Goal: Find specific page/section: Find specific page/section

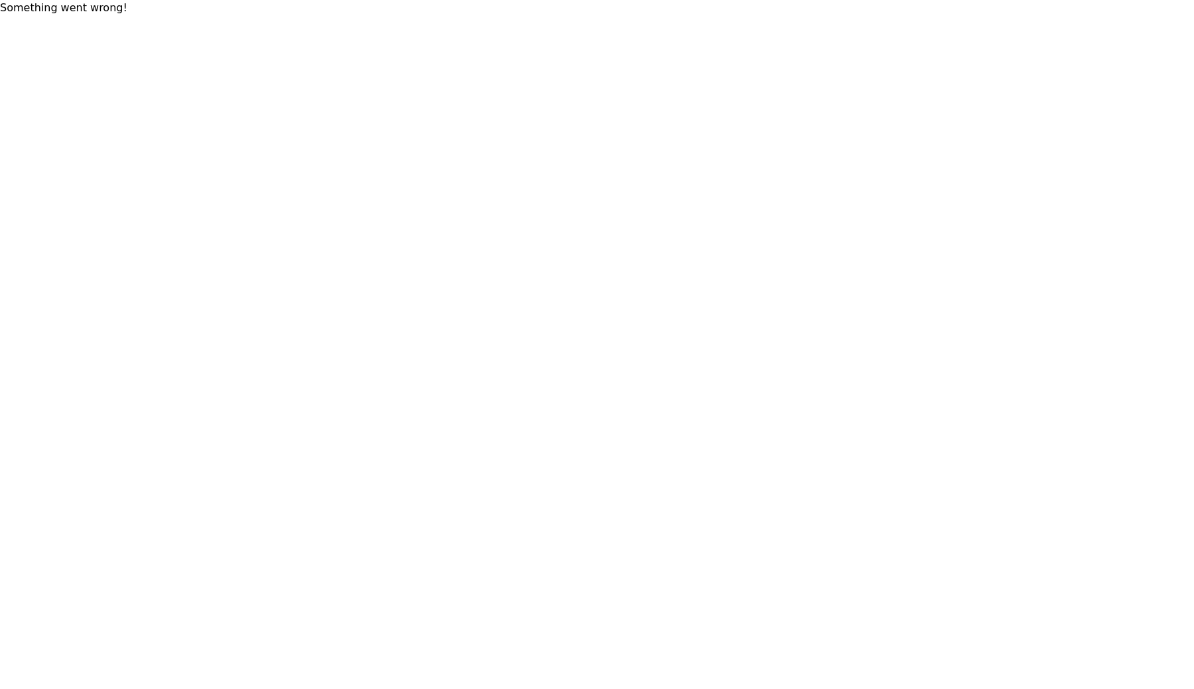
click at [576, 16] on html "Something went wrong!" at bounding box center [597, 8] width 1194 height 16
